Goal: Task Accomplishment & Management: Manage account settings

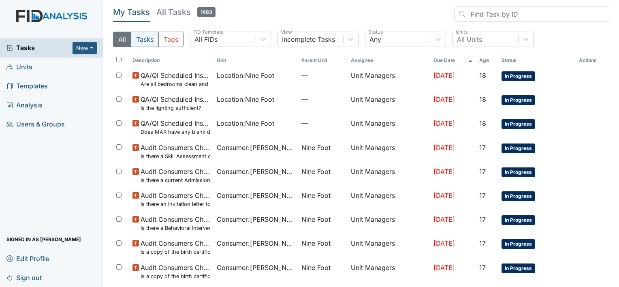
click at [146, 40] on button "Tasks" at bounding box center [145, 39] width 28 height 15
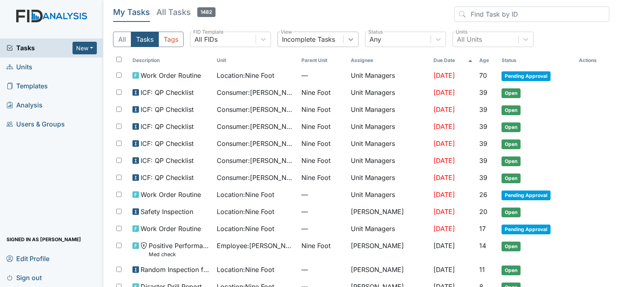
click at [348, 39] on icon at bounding box center [351, 39] width 8 height 8
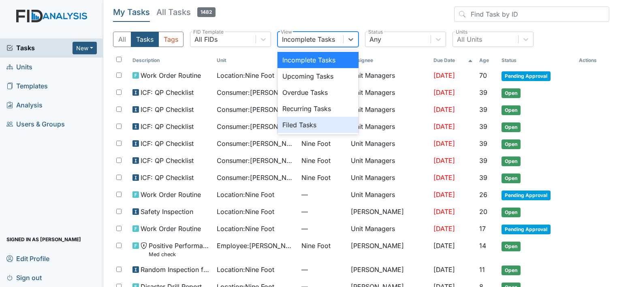
click at [324, 126] on div "Filed Tasks" at bounding box center [318, 125] width 81 height 16
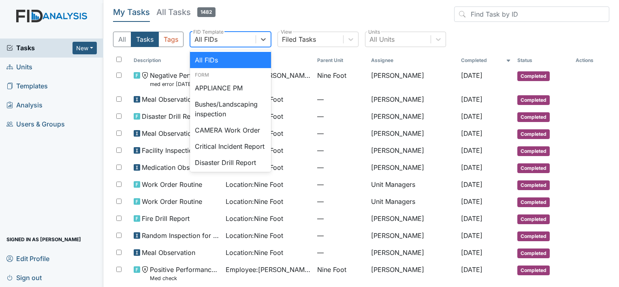
drag, startPoint x: 193, startPoint y: 37, endPoint x: 83, endPoint y: 38, distance: 109.8
click at [83, 38] on div "Tasks New Form Inspection Document Bundle Units Templates Analysis Users & Grou…" at bounding box center [309, 143] width 619 height 287
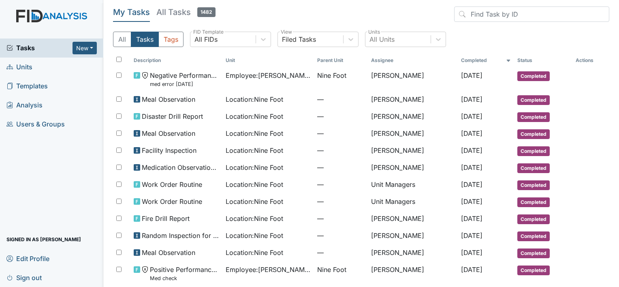
click at [62, 193] on div "Tasks New Form Inspection Document Bundle Units Templates Analysis Users & Grou…" at bounding box center [51, 163] width 103 height 248
